Goal: Task Accomplishment & Management: Complete application form

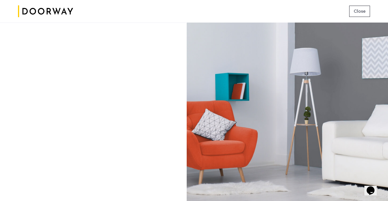
click at [359, 5] on div "Close" at bounding box center [194, 11] width 388 height 23
click at [359, 9] on span "Close" at bounding box center [360, 11] width 12 height 7
click at [360, 11] on span "Close" at bounding box center [360, 11] width 12 height 7
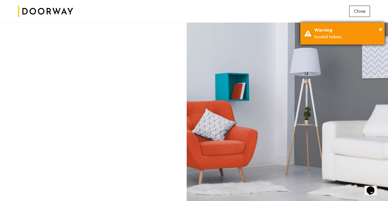
click at [338, 30] on div "Warning" at bounding box center [348, 30] width 66 height 7
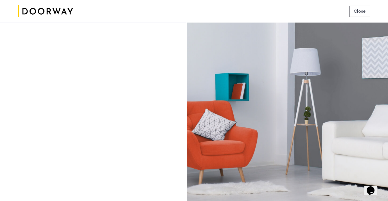
click at [126, 73] on div at bounding box center [93, 112] width 186 height 178
click at [45, 8] on img at bounding box center [45, 11] width 55 height 21
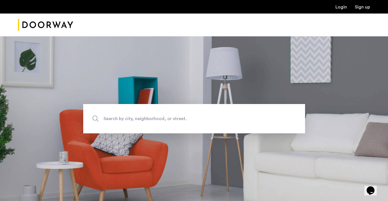
click at [58, 27] on img "Cazamio Logo" at bounding box center [45, 24] width 55 height 21
click at [340, 8] on link "Login" at bounding box center [342, 7] width 12 height 5
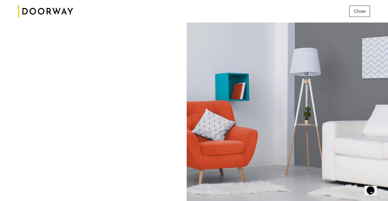
click at [359, 14] on span "Close" at bounding box center [360, 11] width 12 height 7
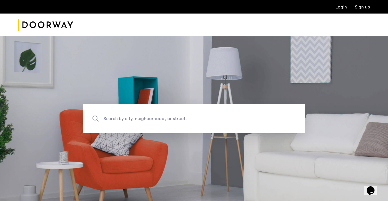
click at [344, 8] on link "Login" at bounding box center [342, 7] width 12 height 5
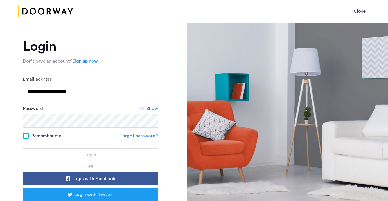
type input "**********"
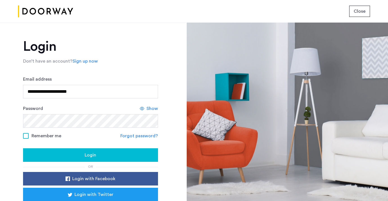
click at [68, 155] on div "Login" at bounding box center [91, 154] width 126 height 7
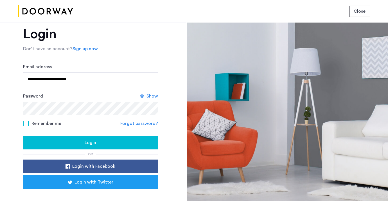
scroll to position [13, 0]
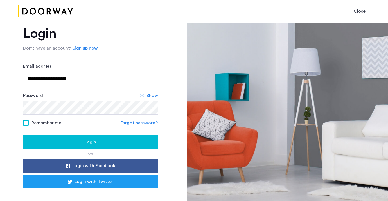
click at [85, 143] on span "Login" at bounding box center [91, 141] width 12 height 7
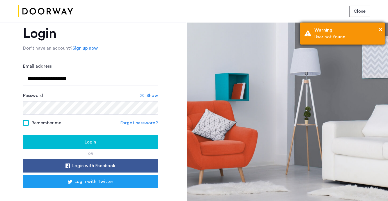
click at [324, 30] on div "Warning" at bounding box center [348, 30] width 66 height 7
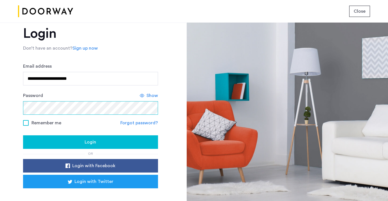
click at [89, 142] on button "Login" at bounding box center [90, 142] width 135 height 14
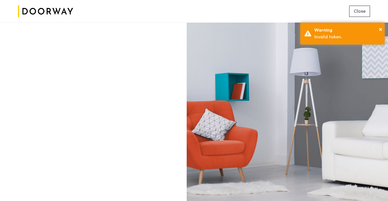
click at [362, 10] on span "Close" at bounding box center [360, 11] width 12 height 7
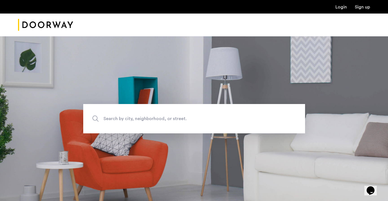
click at [339, 5] on link "Login" at bounding box center [342, 7] width 12 height 5
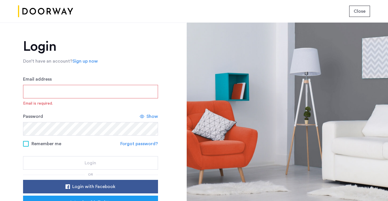
click at [364, 13] on span "Close" at bounding box center [360, 11] width 12 height 7
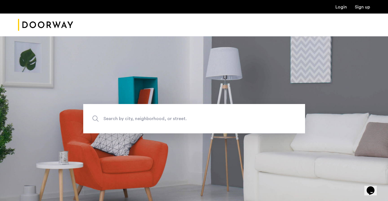
click at [367, 7] on link "Sign up" at bounding box center [362, 7] width 15 height 5
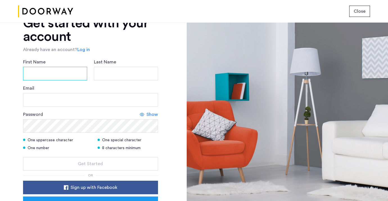
scroll to position [25, 0]
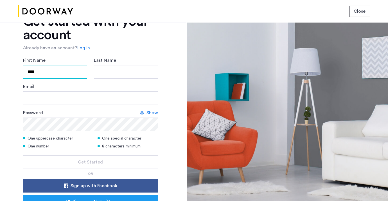
type input "****"
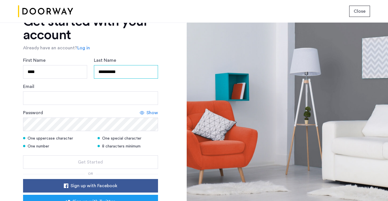
type input "**********"
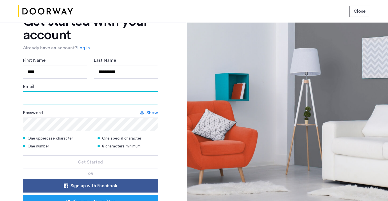
type input "**********"
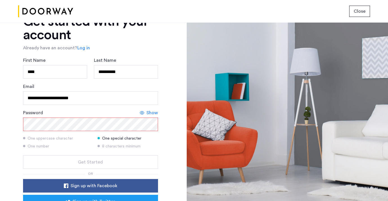
click at [50, 124] on form "**********" at bounding box center [90, 113] width 135 height 112
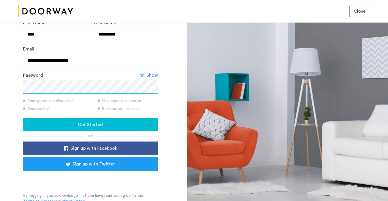
scroll to position [36, 0]
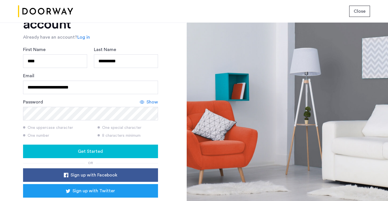
click at [84, 37] on link "Log in" at bounding box center [83, 37] width 13 height 7
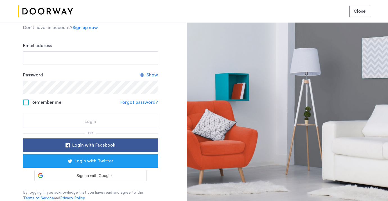
scroll to position [33, 0]
paste input "********"
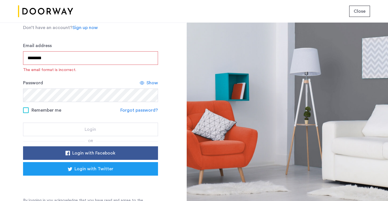
click at [59, 61] on input "********" at bounding box center [90, 58] width 135 height 14
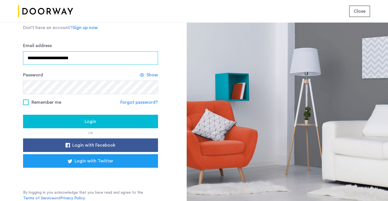
type input "**********"
click at [102, 121] on div "Login" at bounding box center [91, 121] width 126 height 7
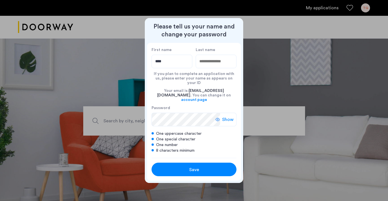
type input "****"
type input "**********"
click at [183, 166] on div "Save" at bounding box center [194, 169] width 54 height 7
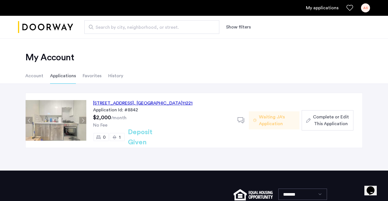
click at [274, 120] on span "Waiting JA's Application" at bounding box center [277, 120] width 36 height 14
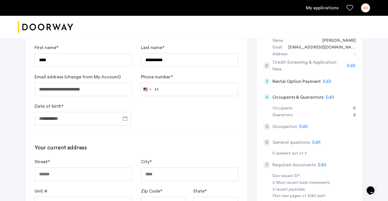
scroll to position [64, 0]
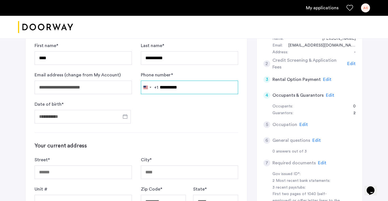
type input "**********"
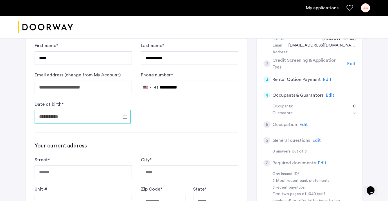
click at [85, 119] on input "Date of birth *" at bounding box center [83, 117] width 96 height 14
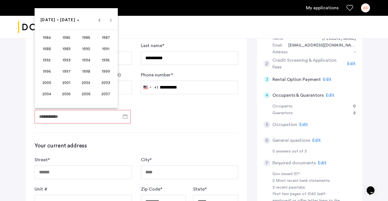
click at [68, 48] on span "1989" at bounding box center [67, 49] width 18 height 10
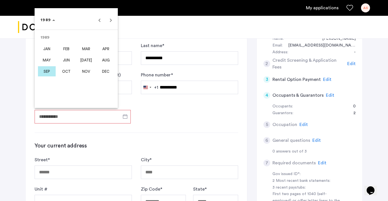
click at [51, 48] on span "JAN" at bounding box center [47, 49] width 18 height 10
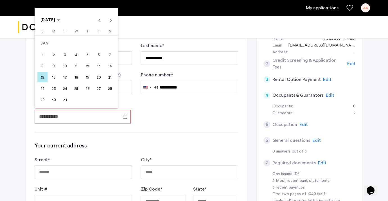
click at [87, 65] on span "12" at bounding box center [87, 66] width 10 height 10
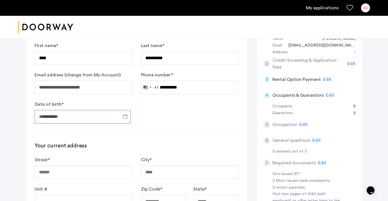
type input "**********"
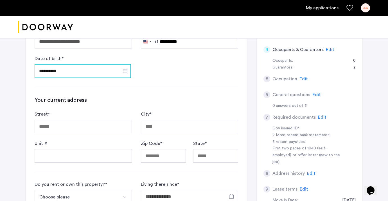
scroll to position [111, 0]
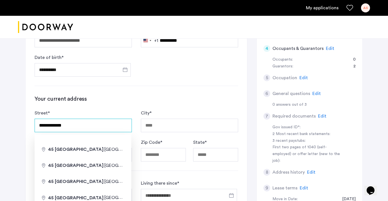
type input "**********"
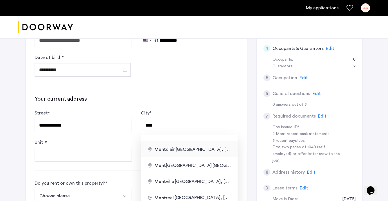
type input "**********"
type input "*********"
type input "**"
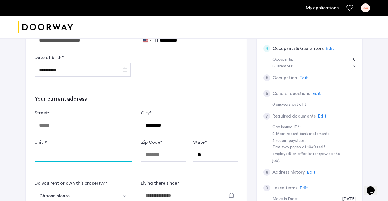
click at [87, 156] on input "Unit #" at bounding box center [83, 155] width 97 height 14
click at [88, 128] on input "Street *" at bounding box center [83, 125] width 97 height 14
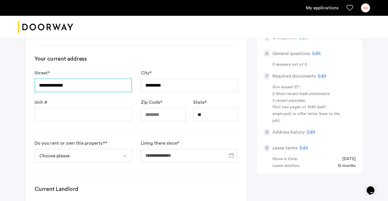
scroll to position [152, 0]
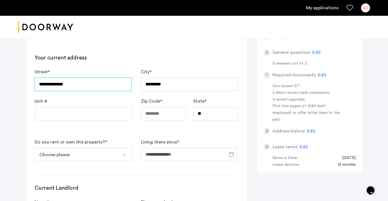
click at [107, 86] on input "**********" at bounding box center [83, 84] width 97 height 14
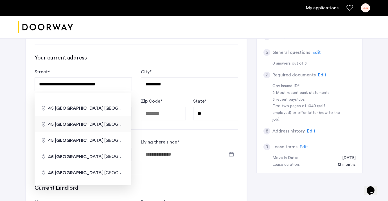
type input "**********"
type input "*****"
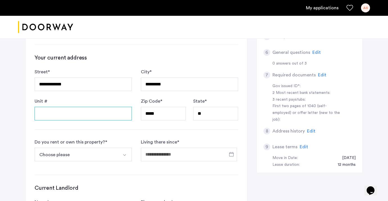
click at [104, 111] on input "Unit #" at bounding box center [83, 114] width 97 height 14
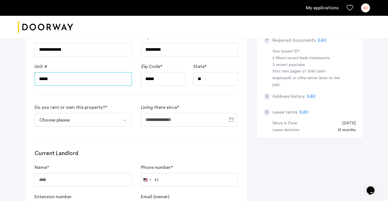
scroll to position [196, 0]
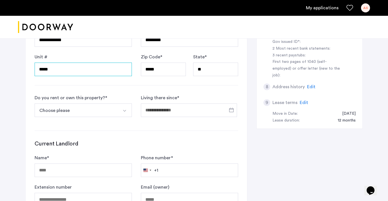
type input "*****"
click at [95, 111] on button "Choose please" at bounding box center [77, 110] width 84 height 14
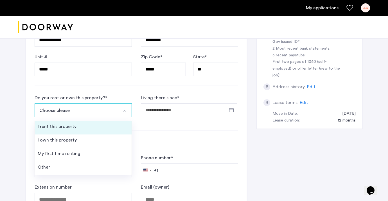
click at [92, 126] on li "I rent this property" at bounding box center [83, 128] width 97 height 14
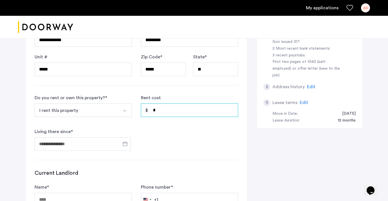
click at [165, 110] on input "*" at bounding box center [189, 110] width 97 height 14
type input "*"
type input "*****"
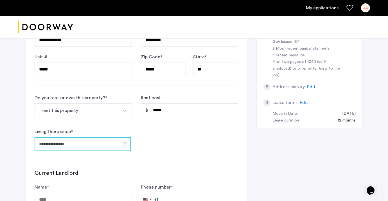
click at [118, 146] on input "Living there since *" at bounding box center [83, 144] width 96 height 14
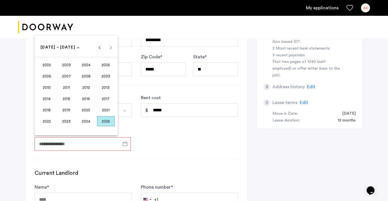
click at [106, 120] on span "2025" at bounding box center [106, 121] width 18 height 10
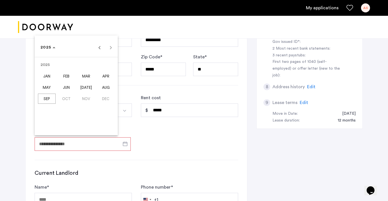
click at [87, 89] on span "[DATE]" at bounding box center [86, 87] width 18 height 10
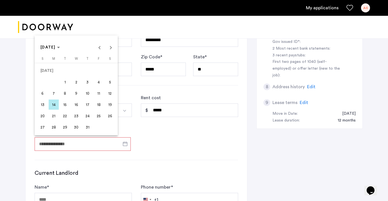
click at [66, 82] on span "1" at bounding box center [65, 82] width 10 height 10
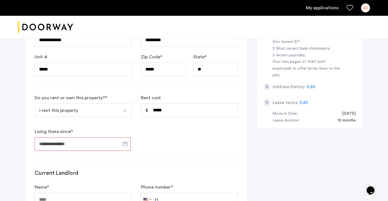
type input "**********"
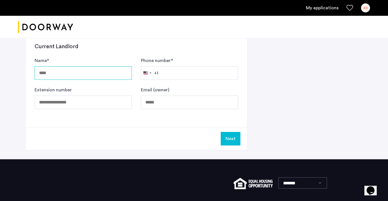
scroll to position [283, 0]
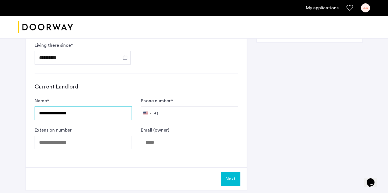
type input "**********"
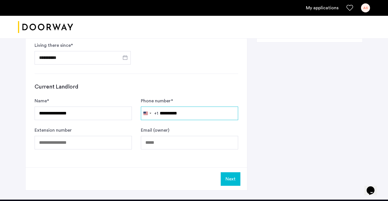
click at [167, 113] on input "**********" at bounding box center [189, 113] width 97 height 14
type input "**********"
click at [235, 178] on button "Next" at bounding box center [231, 179] width 20 height 14
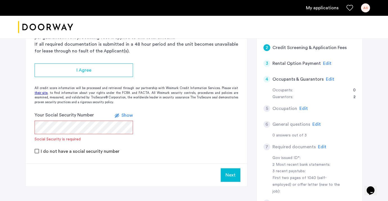
scroll to position [52, 0]
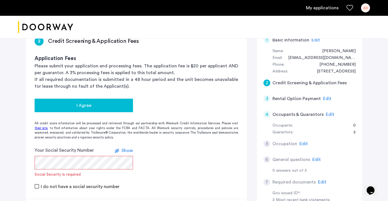
click at [87, 106] on span "I Agree" at bounding box center [84, 105] width 15 height 7
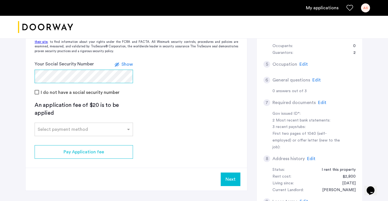
scroll to position [133, 0]
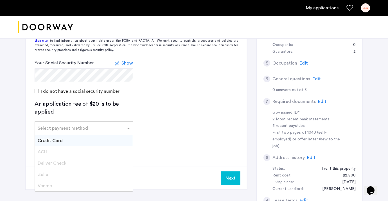
click at [77, 129] on div "Select payment method" at bounding box center [63, 128] width 50 height 7
click at [71, 138] on div "Credit Card" at bounding box center [84, 140] width 98 height 11
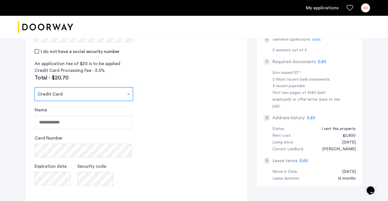
scroll to position [173, 0]
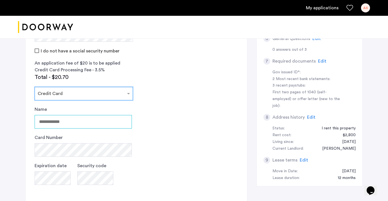
click at [70, 117] on input "Name" at bounding box center [83, 122] width 97 height 14
type input "**********"
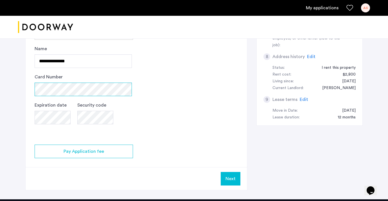
scroll to position [234, 0]
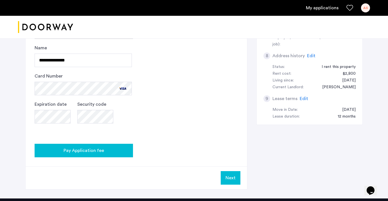
click at [102, 151] on span "Pay Application fee" at bounding box center [84, 150] width 41 height 7
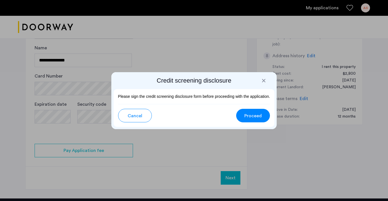
click at [256, 113] on span "Proceed" at bounding box center [253, 115] width 17 height 7
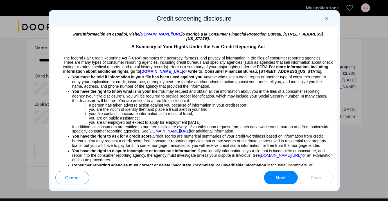
click at [282, 179] on span "Next" at bounding box center [281, 177] width 10 height 7
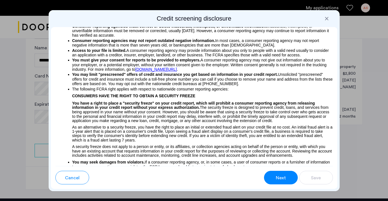
click at [282, 179] on span "Next" at bounding box center [281, 177] width 10 height 7
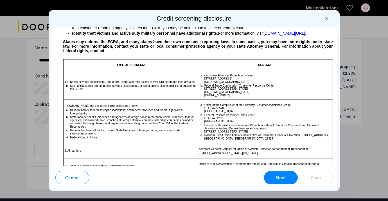
click at [282, 179] on span "Next" at bounding box center [281, 177] width 10 height 7
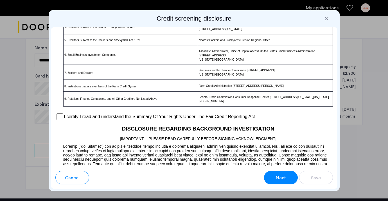
click at [282, 179] on span "Next" at bounding box center [281, 177] width 10 height 7
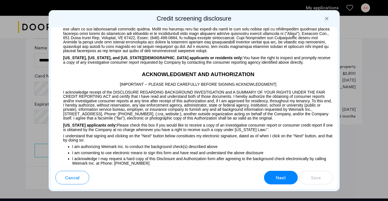
click at [282, 179] on span "Next" at bounding box center [281, 177] width 10 height 7
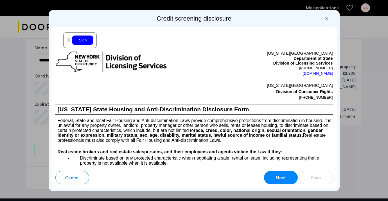
click at [84, 45] on div "Sign" at bounding box center [82, 39] width 21 height 9
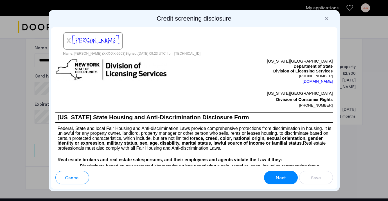
click at [288, 178] on button "Next" at bounding box center [281, 178] width 34 height 14
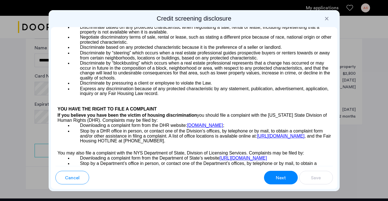
click at [288, 178] on button "Next" at bounding box center [281, 178] width 34 height 14
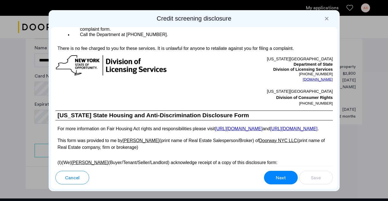
click at [288, 178] on button "Next" at bounding box center [281, 178] width 34 height 14
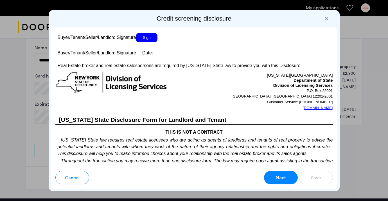
click at [152, 42] on span "Sign" at bounding box center [146, 37] width 21 height 9
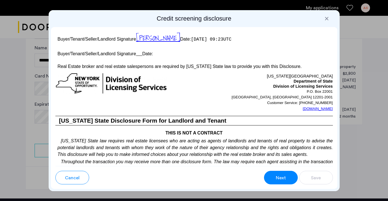
click at [289, 172] on button "Next" at bounding box center [281, 178] width 34 height 14
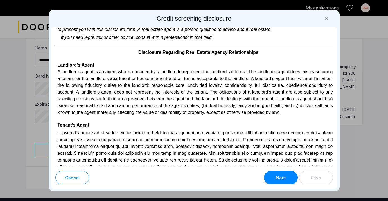
click at [288, 174] on button "Next" at bounding box center [281, 178] width 34 height 14
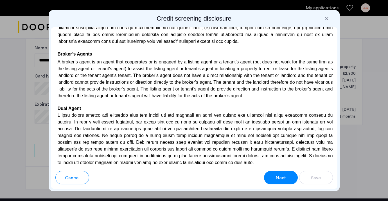
click at [288, 174] on button "Next" at bounding box center [281, 178] width 34 height 14
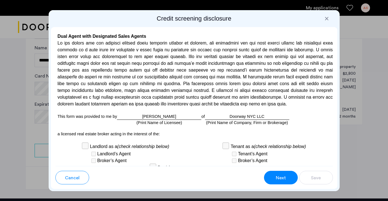
click at [288, 174] on button "Next" at bounding box center [281, 178] width 34 height 14
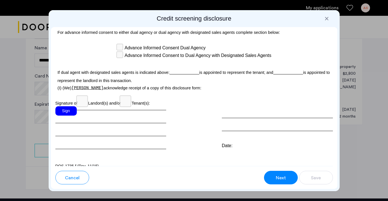
scroll to position [1688, 0]
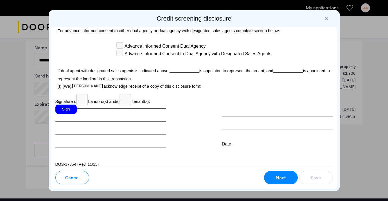
click at [72, 114] on div "Sign" at bounding box center [65, 108] width 21 height 9
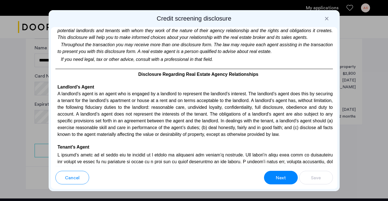
click at [281, 175] on span "Next" at bounding box center [281, 177] width 10 height 7
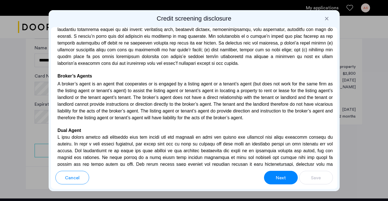
click at [281, 175] on span "Next" at bounding box center [281, 177] width 10 height 7
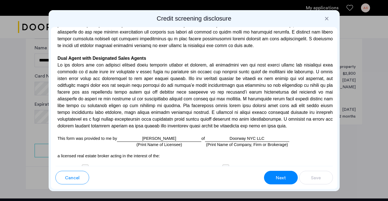
click at [281, 175] on span "Next" at bounding box center [281, 177] width 10 height 7
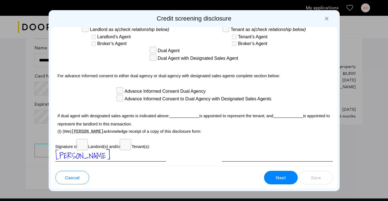
click at [281, 175] on span "Next" at bounding box center [281, 177] width 10 height 7
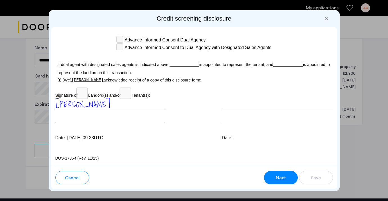
click at [281, 175] on span "Next" at bounding box center [281, 177] width 10 height 7
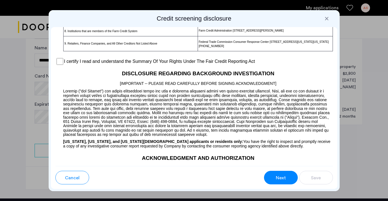
scroll to position [470, 0]
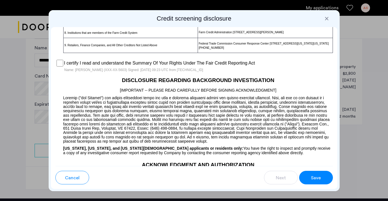
click at [308, 175] on button "Save" at bounding box center [316, 178] width 34 height 14
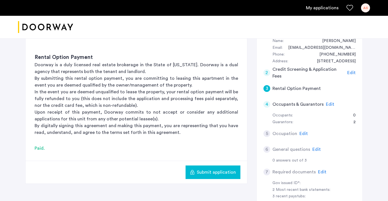
scroll to position [63, 0]
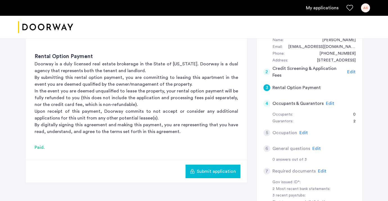
click at [220, 174] on span "Submit application" at bounding box center [216, 171] width 39 height 7
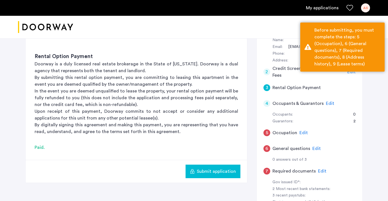
click at [330, 102] on span "Edit" at bounding box center [330, 103] width 8 height 5
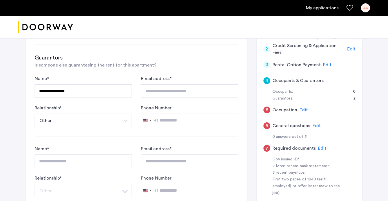
scroll to position [95, 0]
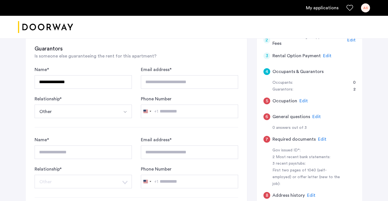
click at [102, 115] on button "Other" at bounding box center [77, 111] width 84 height 14
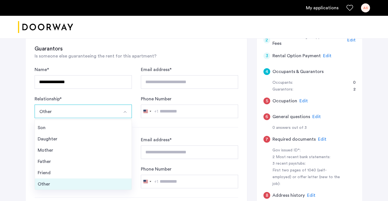
scroll to position [20, 0]
click at [71, 181] on div "Other" at bounding box center [83, 183] width 91 height 7
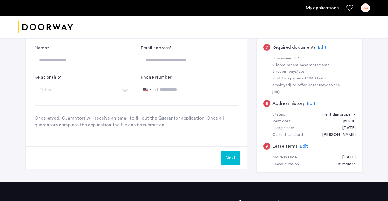
scroll to position [189, 0]
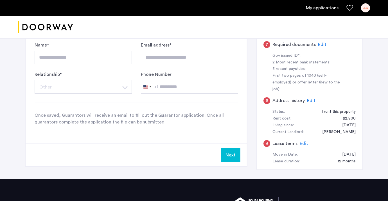
click at [222, 152] on button "Next" at bounding box center [231, 155] width 20 height 14
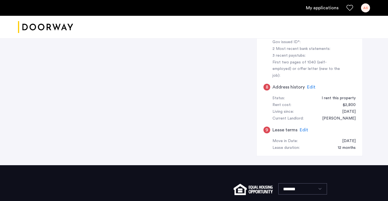
scroll to position [0, 0]
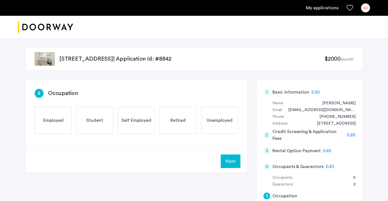
click at [57, 124] on div "Employed" at bounding box center [53, 120] width 37 height 27
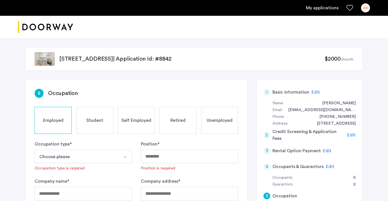
scroll to position [42, 0]
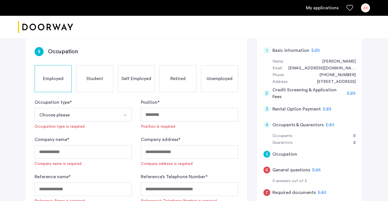
click at [99, 115] on button "Choose please" at bounding box center [77, 115] width 84 height 14
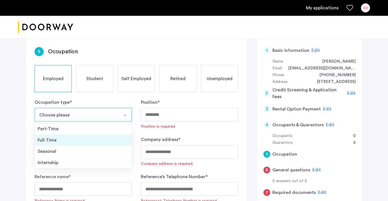
click at [75, 136] on li "Full-Time" at bounding box center [83, 139] width 97 height 11
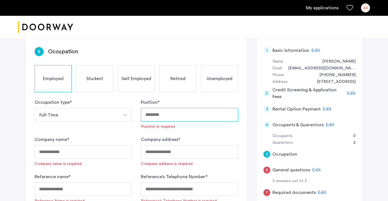
click at [168, 112] on input "Position *" at bounding box center [189, 115] width 97 height 14
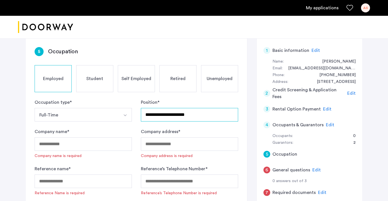
type input "**********"
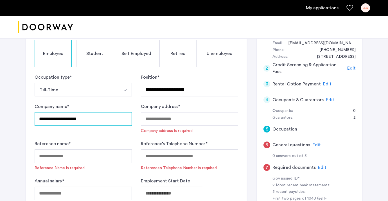
scroll to position [70, 0]
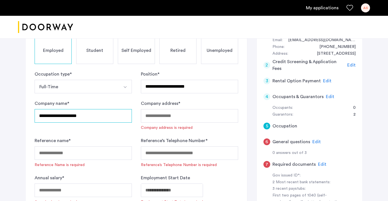
type input "**********"
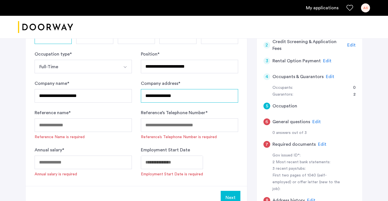
scroll to position [92, 0]
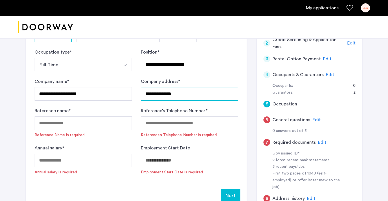
type input "**********"
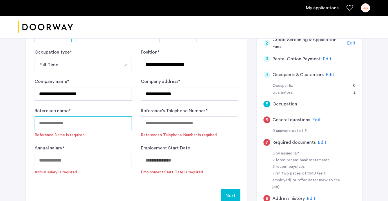
scroll to position [107, 0]
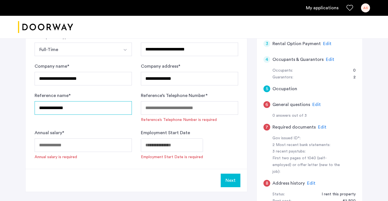
type input "**********"
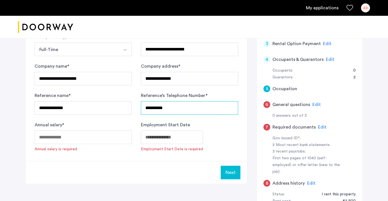
type input "**********"
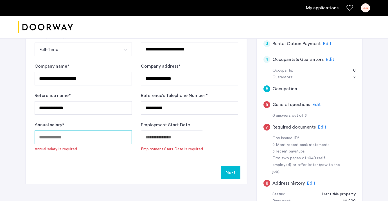
click at [93, 140] on input "Annual salary *" at bounding box center [83, 137] width 97 height 14
click at [46, 137] on input "******" at bounding box center [83, 137] width 97 height 14
type input "******"
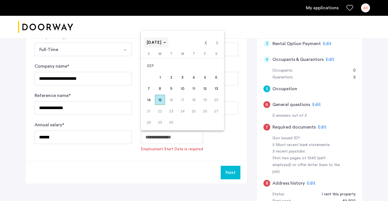
click at [166, 41] on span "[DATE]" at bounding box center [156, 42] width 19 height 5
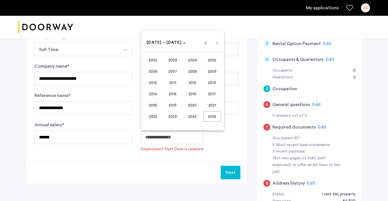
click at [209, 94] on span "2017" at bounding box center [212, 94] width 18 height 10
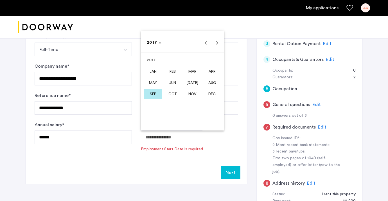
click at [172, 91] on span "OCT" at bounding box center [173, 94] width 18 height 10
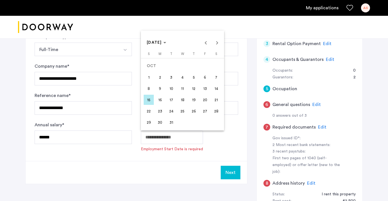
click at [161, 88] on span "9" at bounding box center [160, 88] width 10 height 10
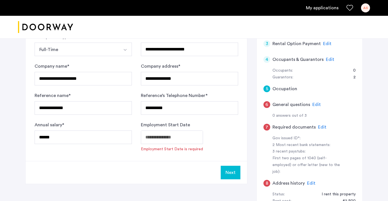
type input "**********"
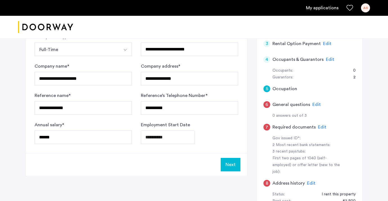
click at [231, 163] on button "Next" at bounding box center [231, 165] width 20 height 14
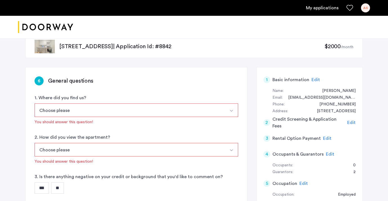
scroll to position [13, 0]
click at [140, 108] on button "Choose please" at bounding box center [130, 110] width 191 height 14
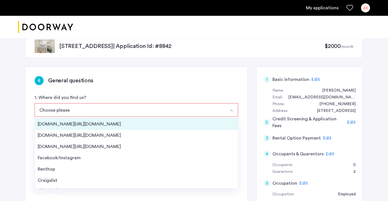
click at [80, 121] on div "[DOMAIN_NAME][URL][DOMAIN_NAME]" at bounding box center [137, 123] width 198 height 7
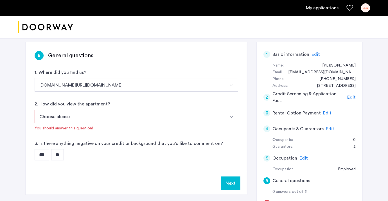
scroll to position [39, 0]
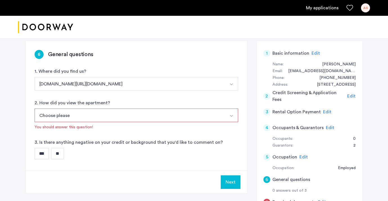
click at [160, 114] on button "Choose please" at bounding box center [130, 115] width 191 height 14
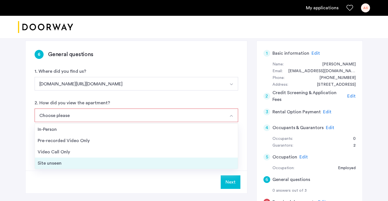
click at [58, 163] on div "Site unseen" at bounding box center [137, 163] width 198 height 7
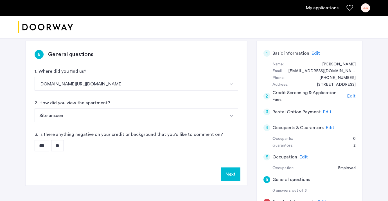
click at [61, 142] on input "**" at bounding box center [57, 145] width 13 height 11
click at [227, 166] on div "Next" at bounding box center [137, 173] width 222 height 23
click at [228, 174] on button "Next" at bounding box center [231, 174] width 20 height 14
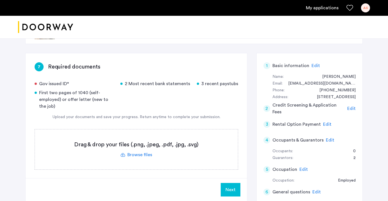
scroll to position [45, 0]
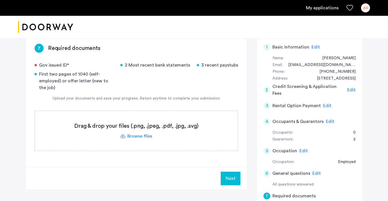
click at [139, 135] on label at bounding box center [136, 131] width 203 height 40
click at [0, 0] on input "file" at bounding box center [0, 0] width 0 height 0
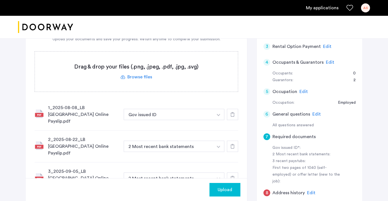
scroll to position [137, 0]
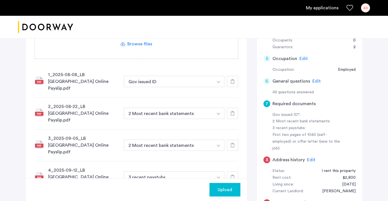
click at [219, 77] on button "button" at bounding box center [219, 81] width 12 height 11
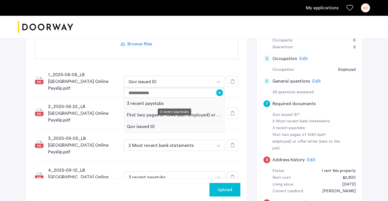
click at [156, 99] on div "3 recent paystubs" at bounding box center [174, 104] width 100 height 12
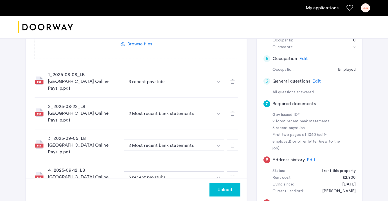
click at [218, 107] on button "button" at bounding box center [219, 112] width 12 height 11
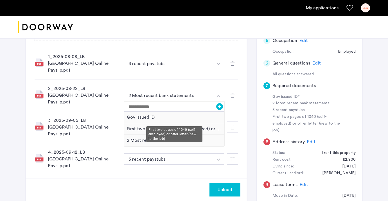
scroll to position [156, 0]
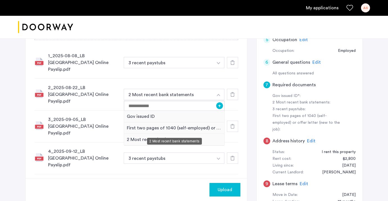
click at [140, 134] on div "2 Most recent bank statements" at bounding box center [174, 140] width 100 height 12
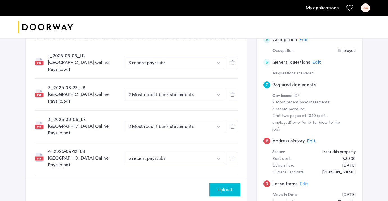
click at [219, 126] on img "button" at bounding box center [218, 127] width 3 height 2
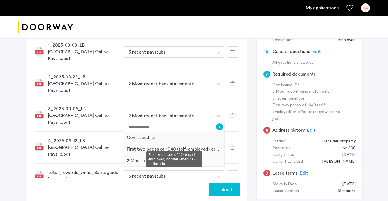
scroll to position [171, 0]
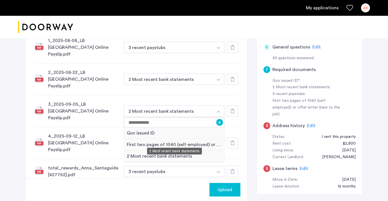
click at [165, 150] on div "2 Most recent bank statements" at bounding box center [174, 156] width 100 height 12
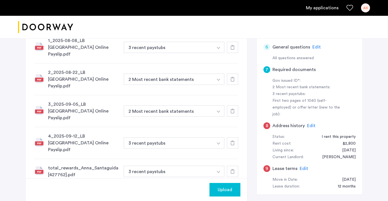
click at [216, 165] on button "button" at bounding box center [219, 170] width 12 height 11
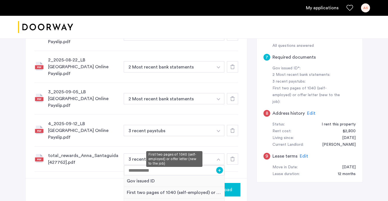
scroll to position [185, 0]
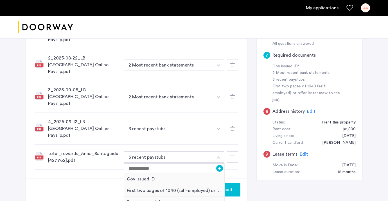
click at [102, 150] on div "7 Required documents Gov issued ID* 2 Most recent bank statements 3 recent pays…" at bounding box center [137, 36] width 222 height 284
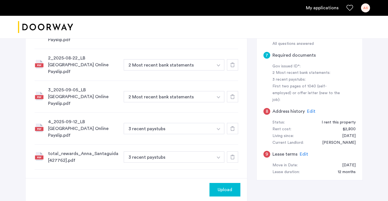
click at [231, 59] on div at bounding box center [232, 64] width 11 height 11
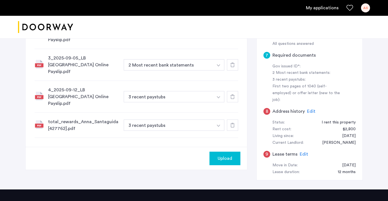
click at [231, 59] on div at bounding box center [232, 64] width 11 height 11
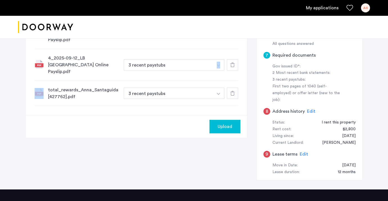
click at [231, 59] on div at bounding box center [232, 64] width 11 height 11
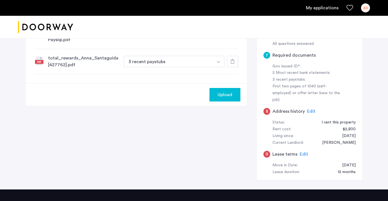
click at [232, 59] on icon at bounding box center [232, 61] width 5 height 5
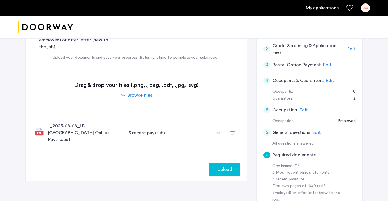
scroll to position [77, 0]
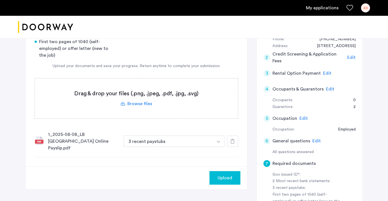
click at [232, 139] on icon at bounding box center [232, 141] width 5 height 5
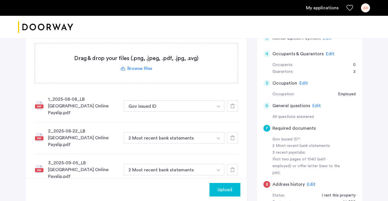
scroll to position [119, 0]
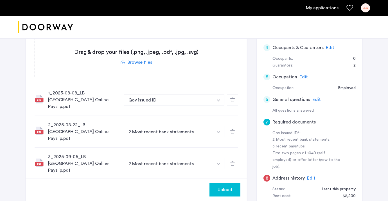
click at [219, 98] on button "button" at bounding box center [219, 99] width 12 height 11
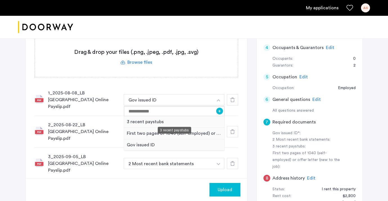
click at [202, 117] on div "3 recent paystubs" at bounding box center [174, 122] width 100 height 12
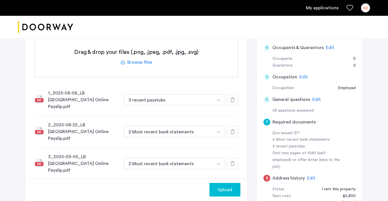
click at [217, 131] on img "button" at bounding box center [218, 132] width 3 height 2
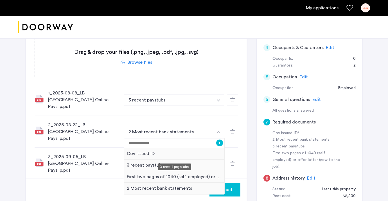
click at [184, 159] on div "3 recent paystubs" at bounding box center [174, 165] width 100 height 12
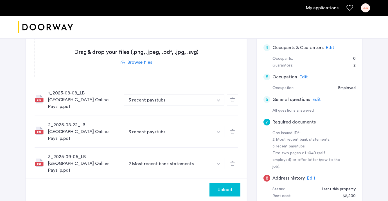
click at [219, 158] on button "button" at bounding box center [219, 163] width 12 height 11
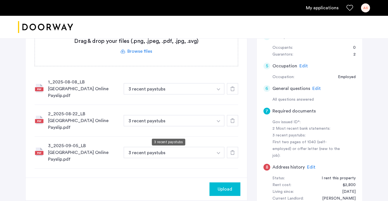
scroll to position [135, 0]
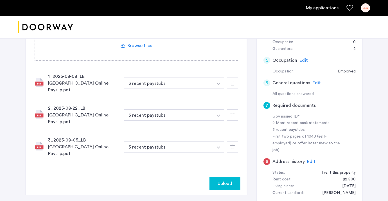
click at [226, 180] on span "Upload" at bounding box center [225, 183] width 15 height 7
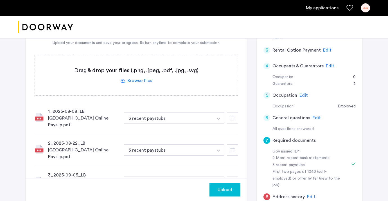
scroll to position [160, 0]
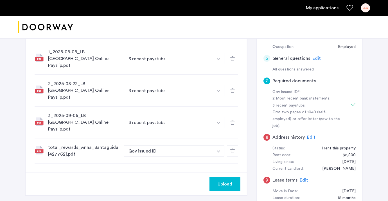
click at [218, 145] on button "button" at bounding box center [219, 150] width 12 height 11
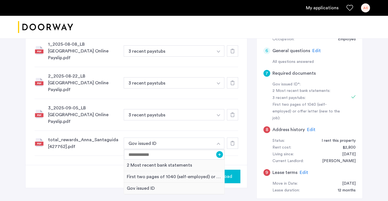
scroll to position [171, 0]
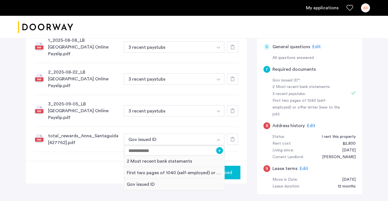
click at [176, 127] on div "total_rewards_Anna_Santaguida[427762].pdf Gov issued ID + 2 Most recent bank st…" at bounding box center [137, 139] width 204 height 25
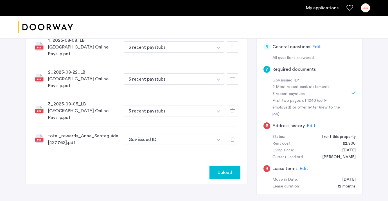
click at [232, 137] on use at bounding box center [232, 139] width 5 height 5
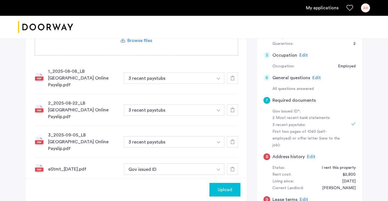
scroll to position [153, 0]
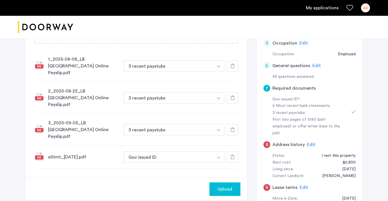
click at [220, 156] on img "button" at bounding box center [218, 157] width 3 height 2
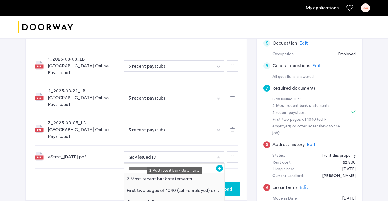
click at [145, 173] on div "2 Most recent bank statements" at bounding box center [174, 179] width 100 height 12
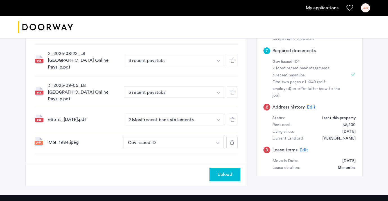
scroll to position [191, 0]
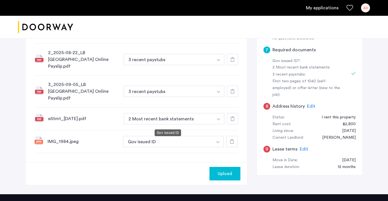
click at [172, 136] on button "Gov issued ID" at bounding box center [167, 141] width 89 height 11
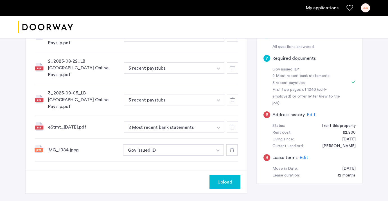
scroll to position [183, 0]
click at [222, 178] on span "Upload" at bounding box center [225, 181] width 15 height 7
click at [230, 175] on button "Next" at bounding box center [231, 182] width 20 height 14
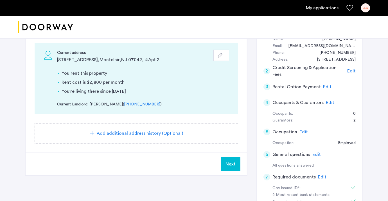
scroll to position [65, 0]
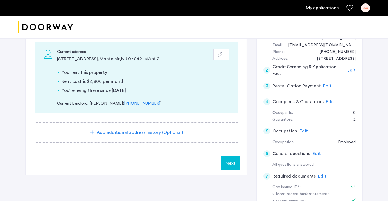
click at [234, 162] on span "Next" at bounding box center [231, 163] width 10 height 7
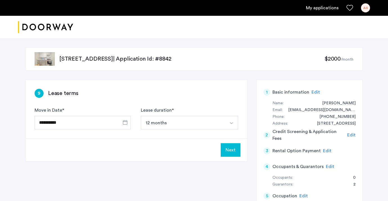
click at [233, 146] on button "Next" at bounding box center [231, 150] width 20 height 14
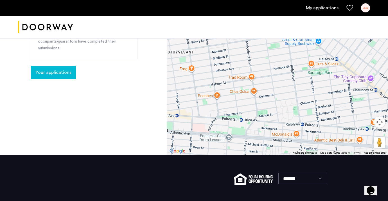
scroll to position [222, 0]
